Goal: Task Accomplishment & Management: Use online tool/utility

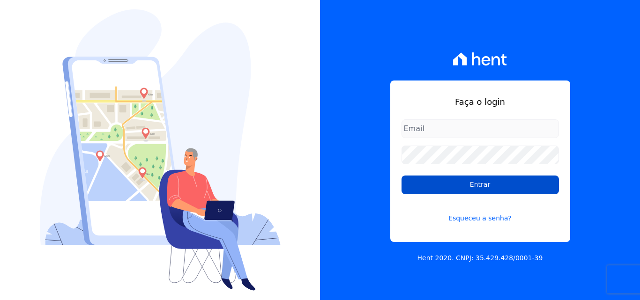
type input "[PERSON_NAME][EMAIL_ADDRESS][DOMAIN_NAME]"
click at [462, 183] on input "Entrar" at bounding box center [479, 185] width 157 height 19
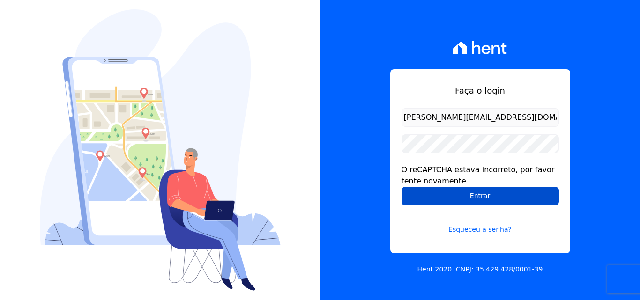
click at [472, 196] on input "Entrar" at bounding box center [479, 196] width 157 height 19
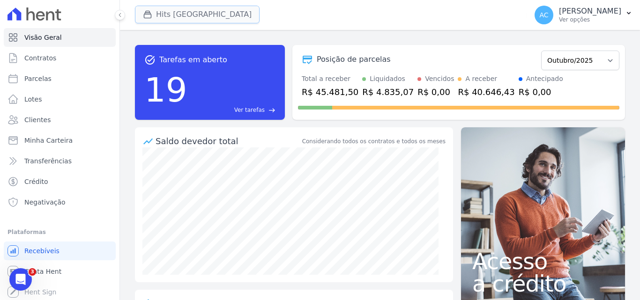
click at [171, 10] on button "Hits Vila Santa Catarina" at bounding box center [197, 15] width 125 height 18
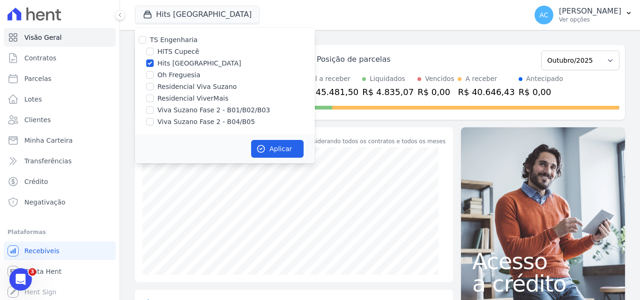
click at [173, 64] on label "Hits Vila Santa Catarina" at bounding box center [199, 64] width 84 height 10
click at [154, 64] on input "Hits Vila Santa Catarina" at bounding box center [149, 62] width 7 height 7
click at [195, 62] on label "Hits Vila Santa Catarina" at bounding box center [199, 64] width 84 height 10
click at [154, 62] on input "Hits Vila Santa Catarina" at bounding box center [149, 62] width 7 height 7
click at [155, 61] on div "Hits Vila Santa Catarina" at bounding box center [225, 64] width 180 height 10
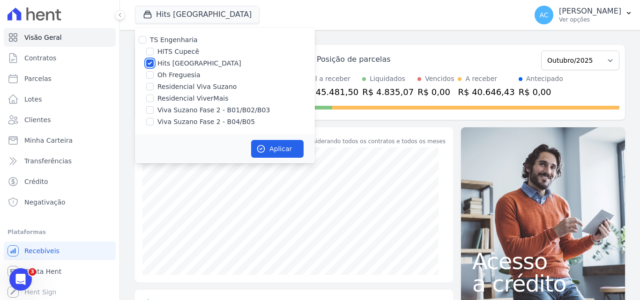
click at [148, 63] on input "Hits Vila Santa Catarina" at bounding box center [149, 62] width 7 height 7
checkbox input "false"
click at [156, 109] on div "Viva Suzano Fase 2 - B01/B02/B03" at bounding box center [225, 110] width 180 height 10
click at [151, 113] on input "Viva Suzano Fase 2 - B01/B02/B03" at bounding box center [149, 109] width 7 height 7
checkbox input "true"
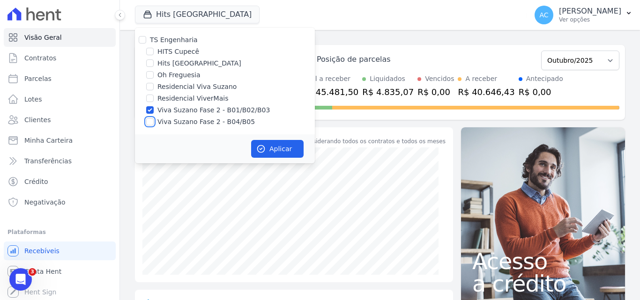
click at [150, 120] on input "Viva Suzano Fase 2 - B04/B05" at bounding box center [149, 121] width 7 height 7
checkbox input "true"
click at [287, 149] on button "Aplicar" at bounding box center [277, 149] width 52 height 18
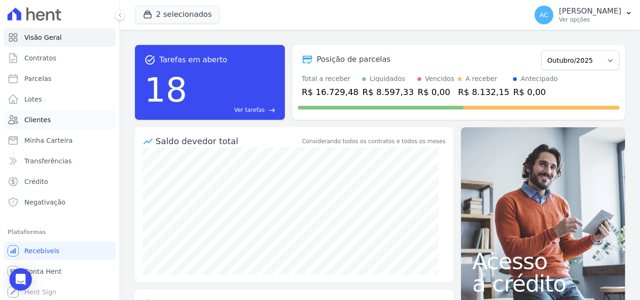
click at [55, 120] on link "Clientes" at bounding box center [60, 120] width 112 height 19
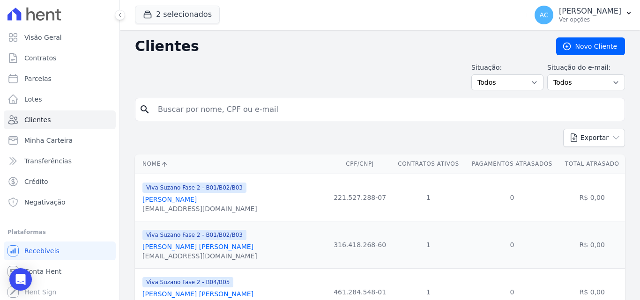
click at [168, 116] on input "search" at bounding box center [386, 109] width 468 height 19
type input "leandro"
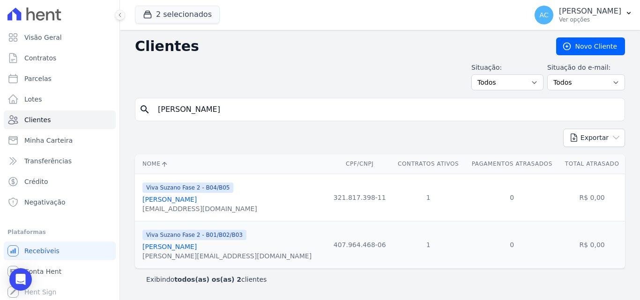
click at [197, 200] on link "Leandro De Jesus Cardoso Cruz" at bounding box center [169, 199] width 54 height 7
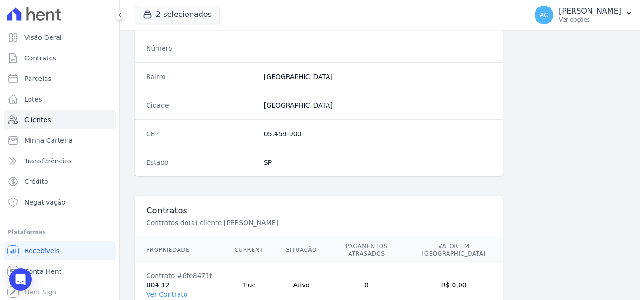
scroll to position [576, 0]
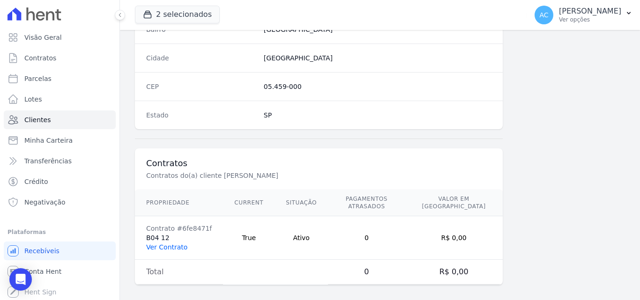
click at [163, 243] on link "Ver Contrato" at bounding box center [166, 246] width 41 height 7
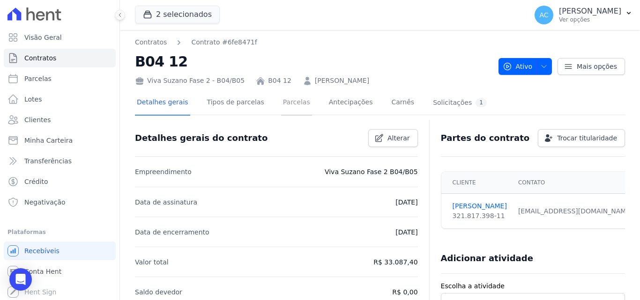
click at [281, 104] on link "Parcelas" at bounding box center [296, 103] width 31 height 25
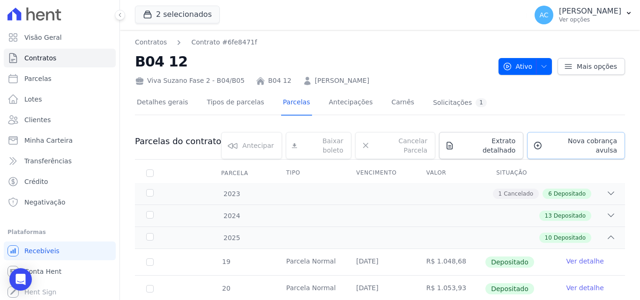
click at [561, 142] on span "Nova cobrança avulsa" at bounding box center [581, 145] width 71 height 19
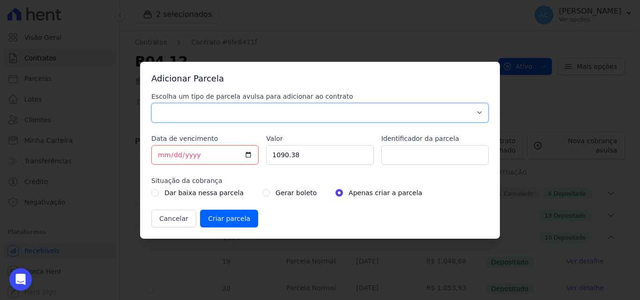
click at [300, 113] on select "Parcela Normal Sinal Caução Intercalada Chaves Pré Chaves Pós Chaves Taxas Quit…" at bounding box center [319, 113] width 337 height 20
select select "standard"
click at [151, 103] on select "Parcela Normal Sinal Caução Intercalada Chaves Pré Chaves Pós Chaves Taxas Quit…" at bounding box center [319, 113] width 337 height 20
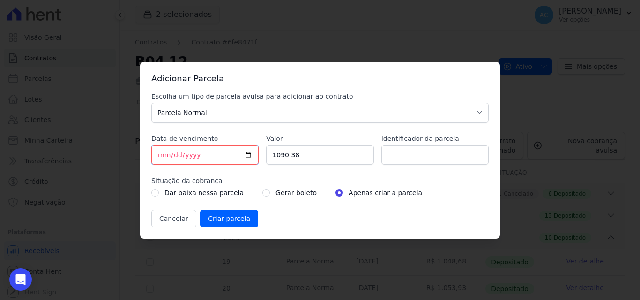
click at [161, 154] on input "2025-10-09" at bounding box center [204, 155] width 107 height 20
type input "2025-10-10"
click at [342, 154] on input "1090.38" at bounding box center [319, 155] width 107 height 20
drag, startPoint x: 342, startPoint y: 154, endPoint x: 264, endPoint y: 165, distance: 79.0
click at [142, 154] on div "Adicionar Parcela Escolha um tipo de parcela avulsa para adicionar ao contrato …" at bounding box center [320, 150] width 360 height 177
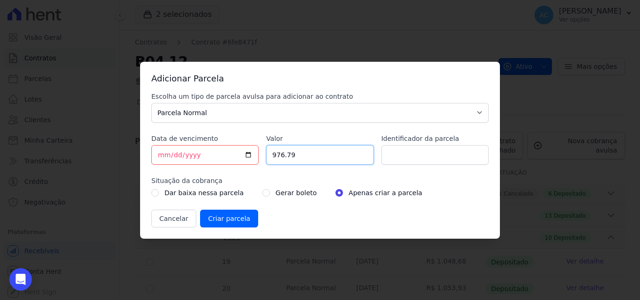
type input "976.79"
click at [431, 152] on input "Identificador da parcela" at bounding box center [434, 155] width 107 height 20
click at [419, 153] on input "Identificador da parcela" at bounding box center [434, 155] width 107 height 20
type input "10/25"
click at [235, 216] on input "Criar parcela" at bounding box center [229, 219] width 58 height 18
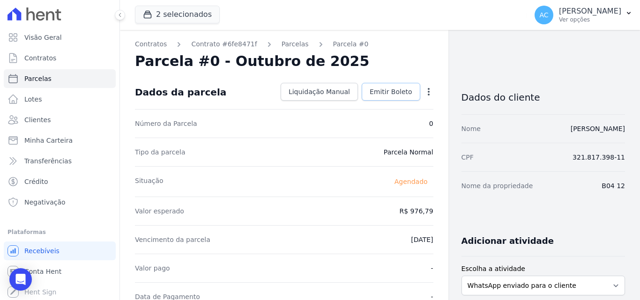
click at [385, 89] on span "Emitir Boleto" at bounding box center [390, 91] width 43 height 9
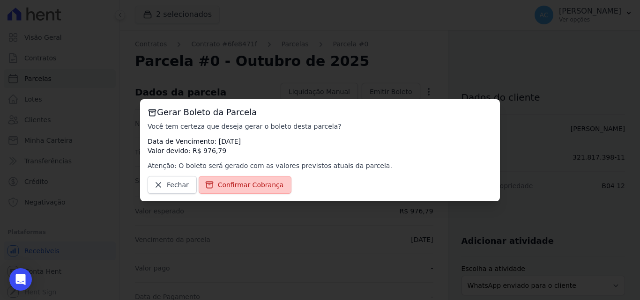
click at [245, 193] on link "Confirmar Cobrança" at bounding box center [245, 185] width 93 height 18
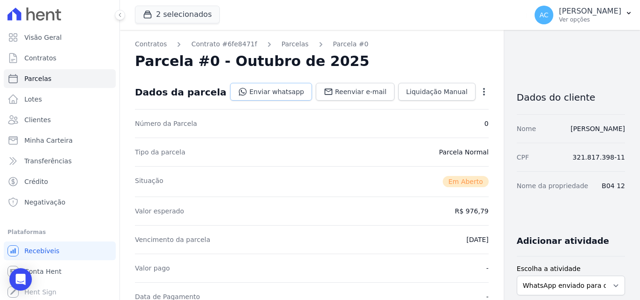
click at [260, 95] on link "Enviar whatsapp" at bounding box center [271, 92] width 82 height 18
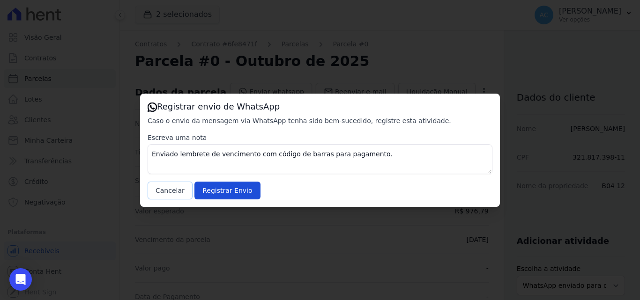
click at [159, 190] on button "Cancelar" at bounding box center [170, 191] width 45 height 18
